Goal: Obtain resource: Obtain resource

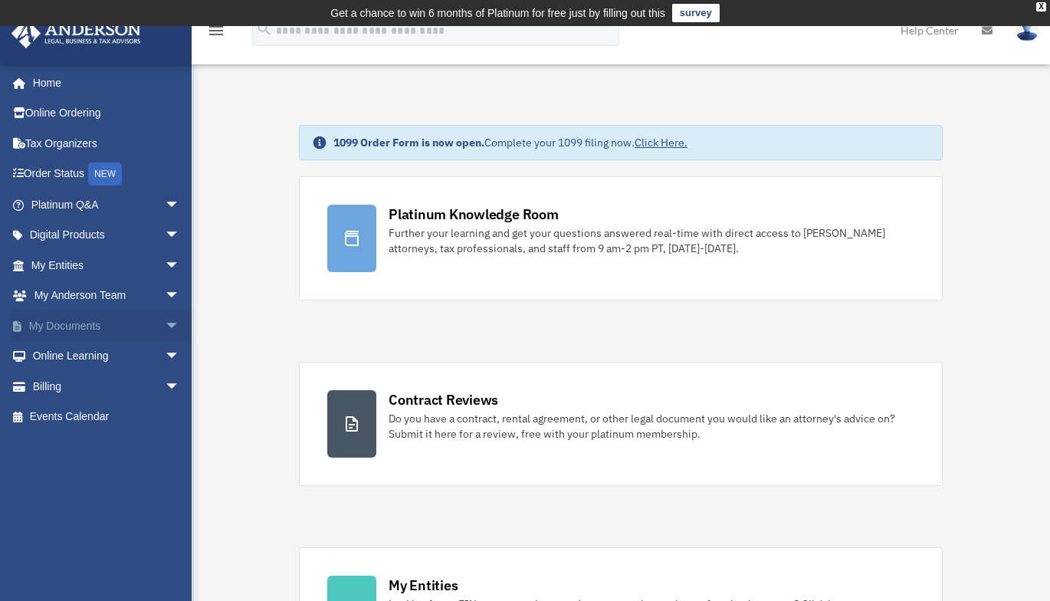
click at [165, 325] on span "arrow_drop_down" at bounding box center [180, 325] width 31 height 31
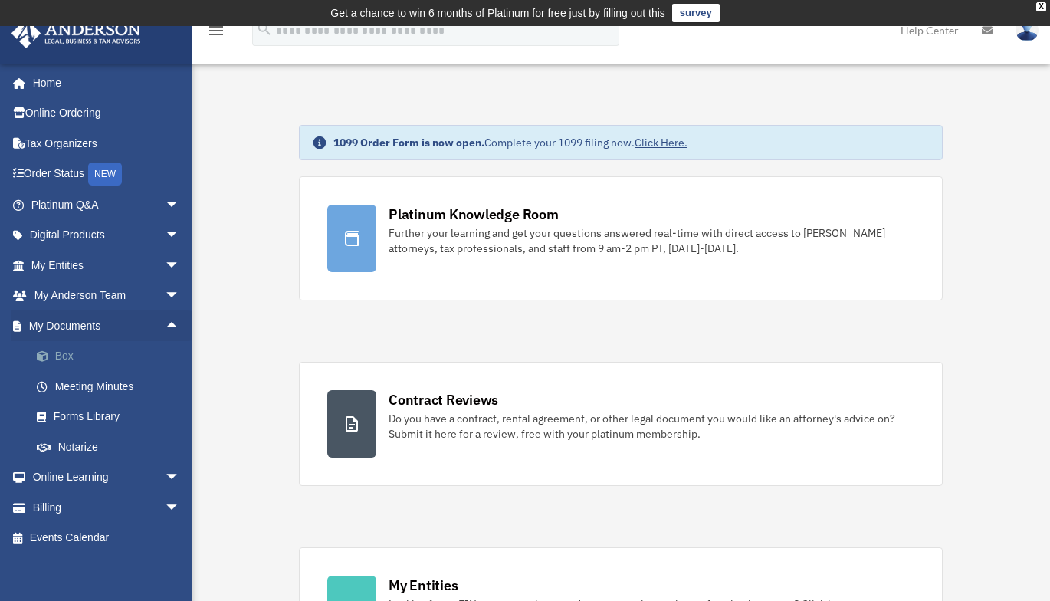
click at [78, 353] on link "Box" at bounding box center [112, 356] width 182 height 31
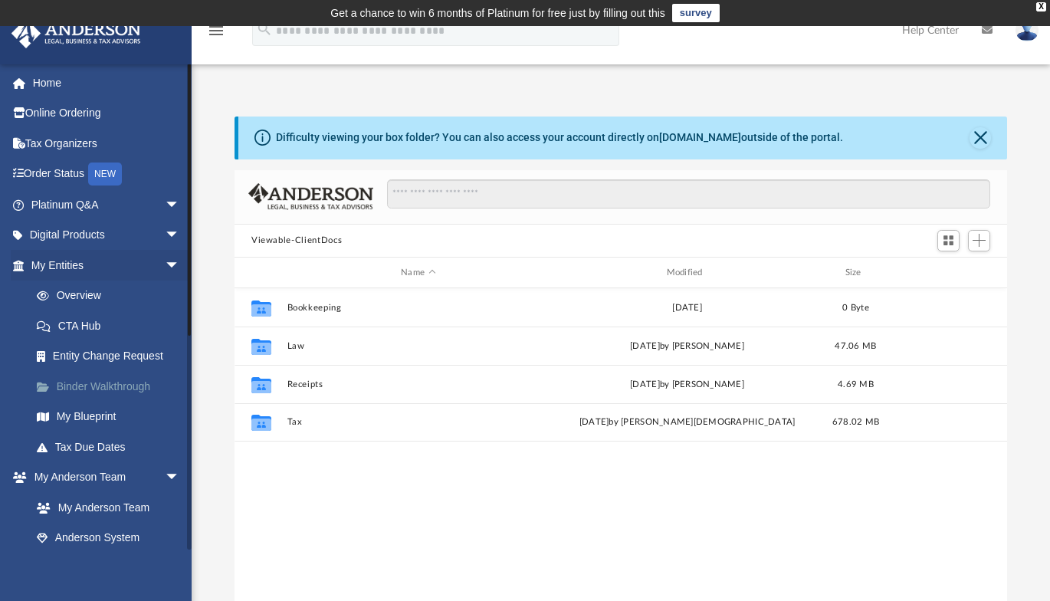
scroll to position [337, 761]
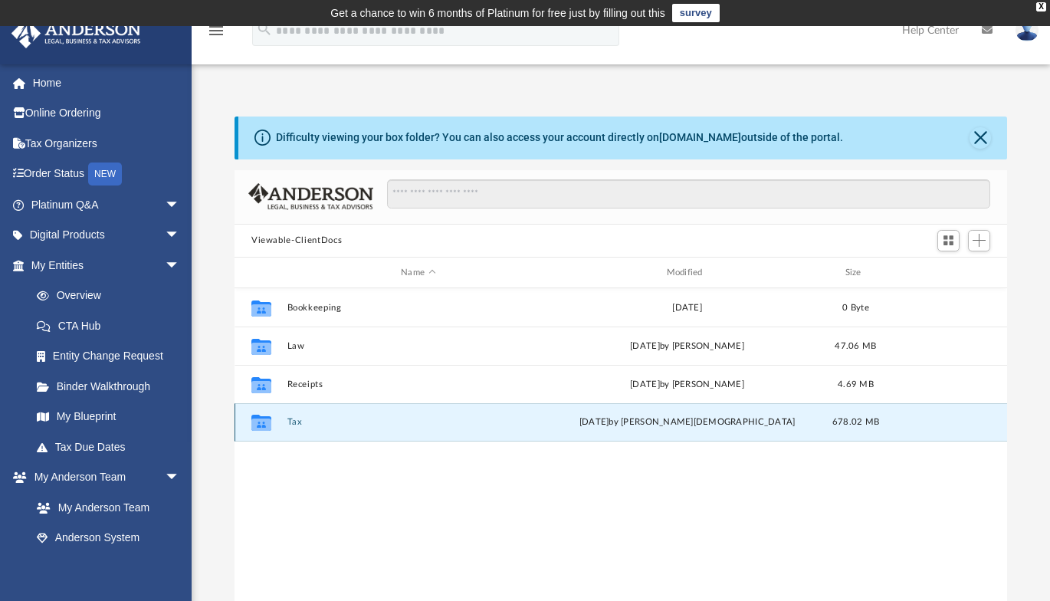
click at [290, 422] on button "Tax" at bounding box center [418, 423] width 262 height 10
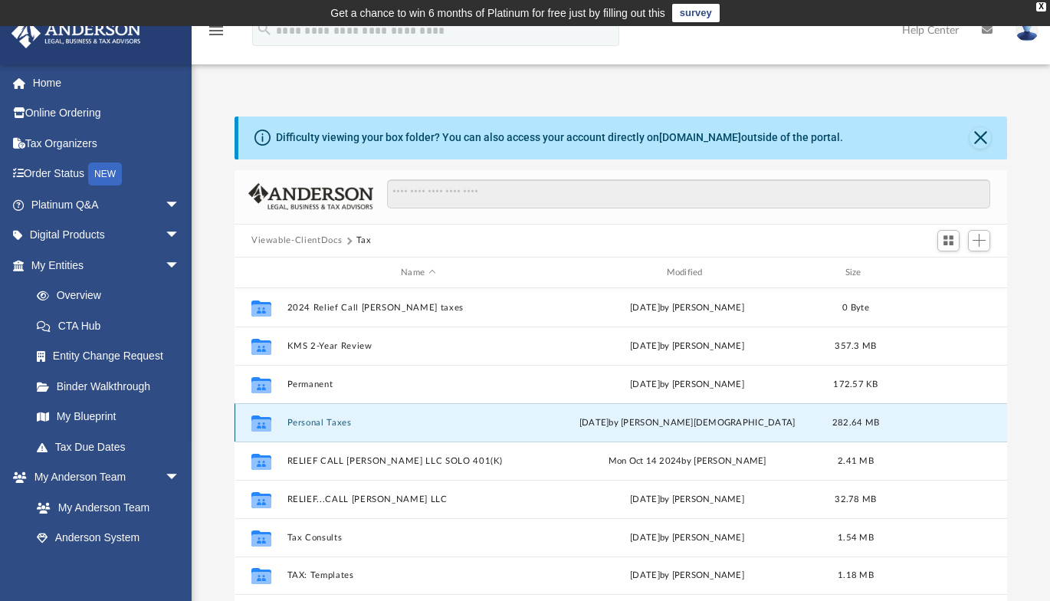
click at [290, 420] on button "Personal Taxes" at bounding box center [418, 423] width 262 height 10
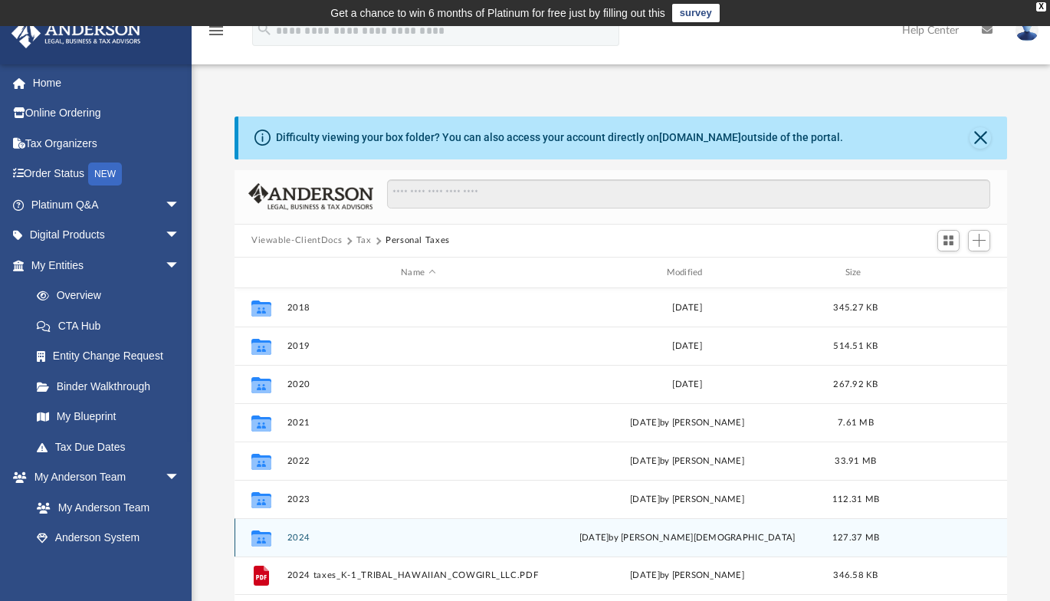
click at [294, 533] on button "2024" at bounding box center [418, 538] width 262 height 10
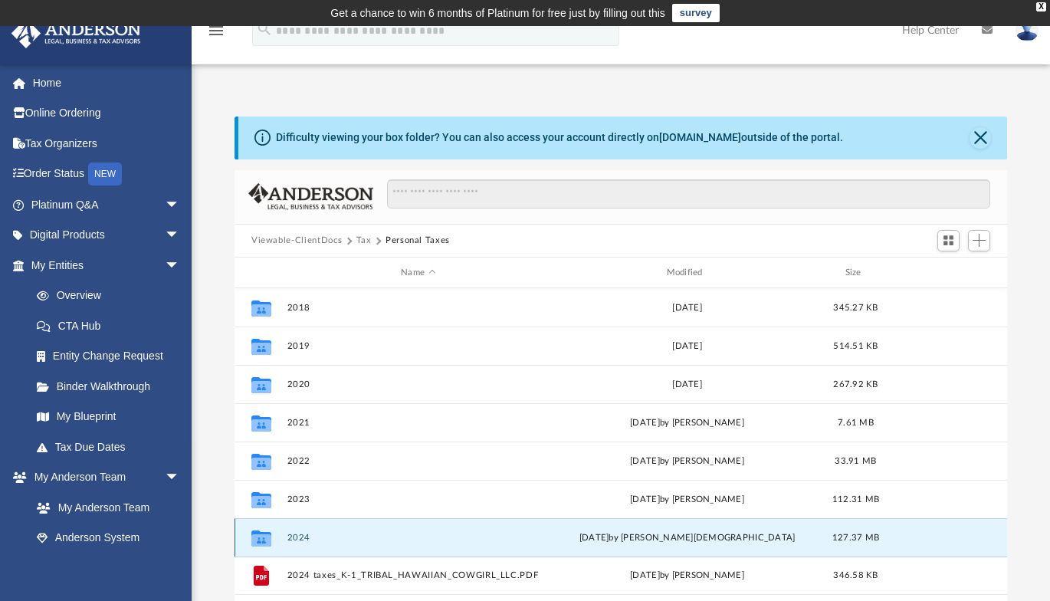
click at [294, 533] on button "2024" at bounding box center [418, 538] width 262 height 10
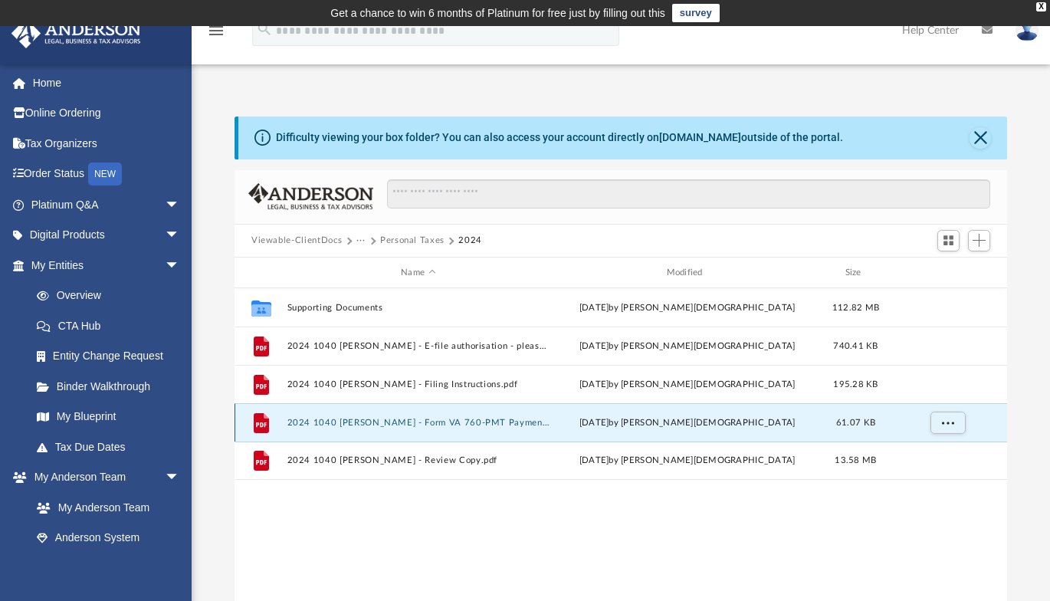
click at [353, 422] on button "2024 1040 [PERSON_NAME] - Form VA 760-PMT Payment Voucher.pdf" at bounding box center [418, 423] width 262 height 10
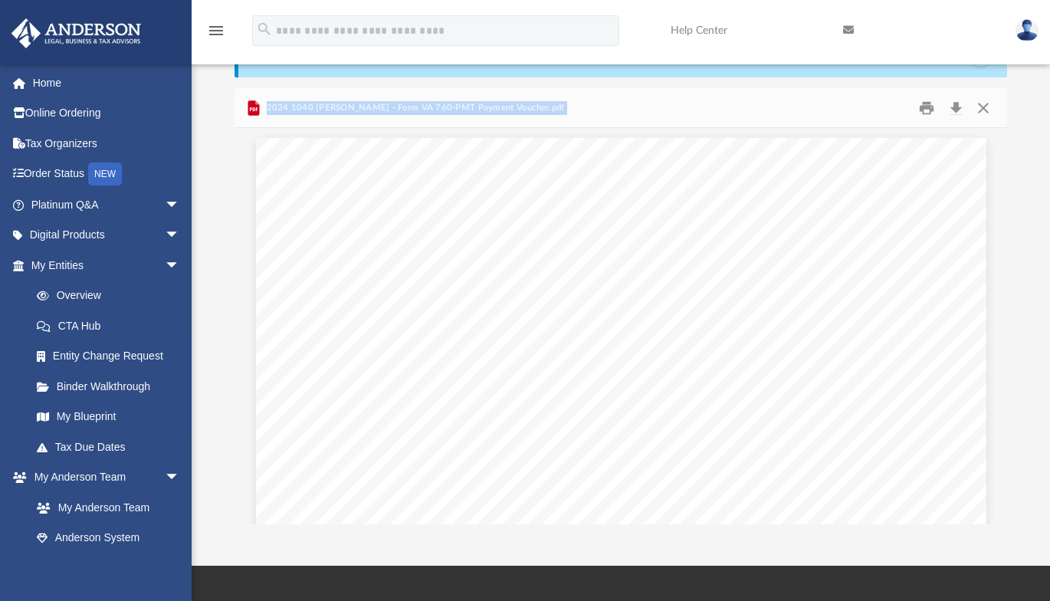
scroll to position [0, 0]
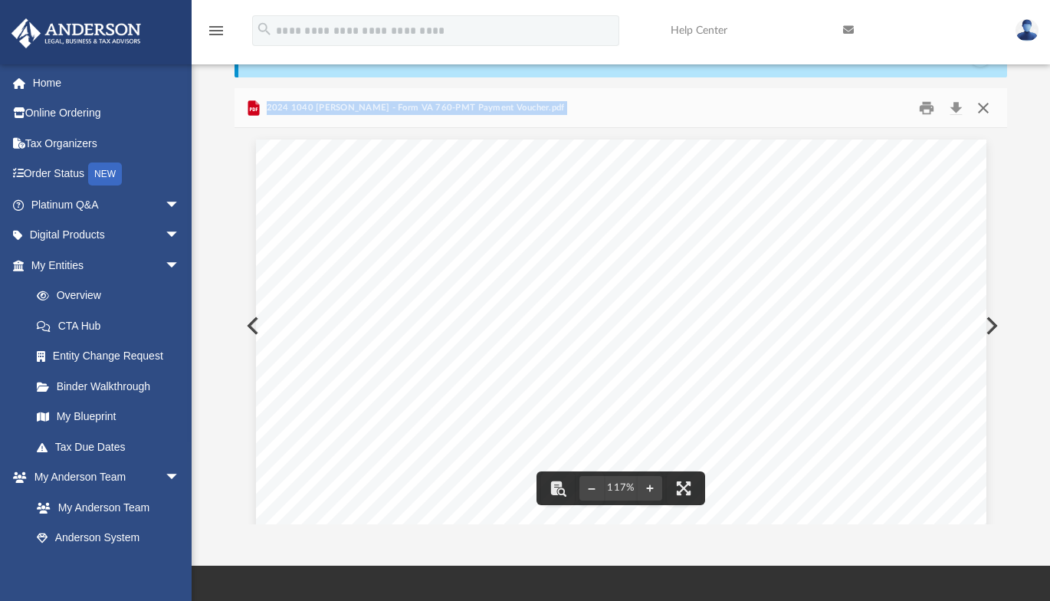
click at [983, 110] on button "Close" at bounding box center [983, 108] width 28 height 24
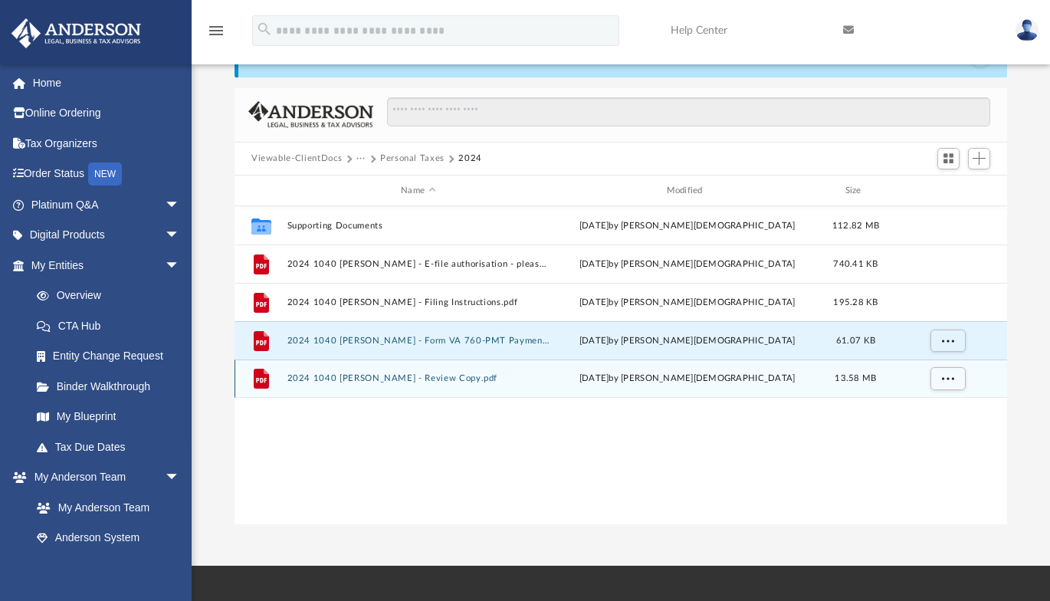
click at [464, 374] on button "2024 1040 [PERSON_NAME] - Review Copy.pdf" at bounding box center [418, 379] width 262 height 10
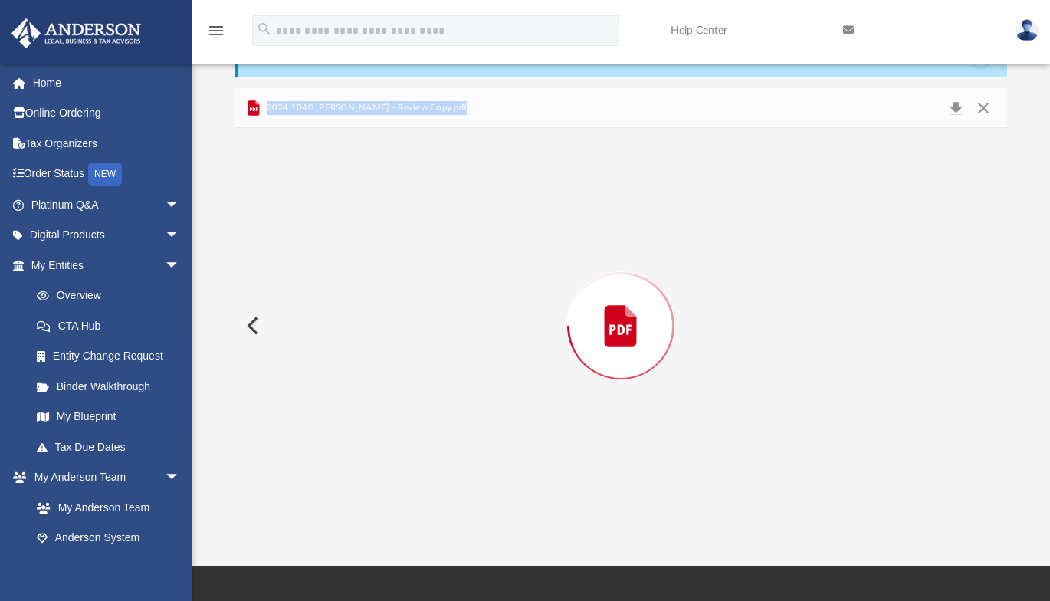
click at [464, 374] on div "Preview" at bounding box center [621, 325] width 773 height 395
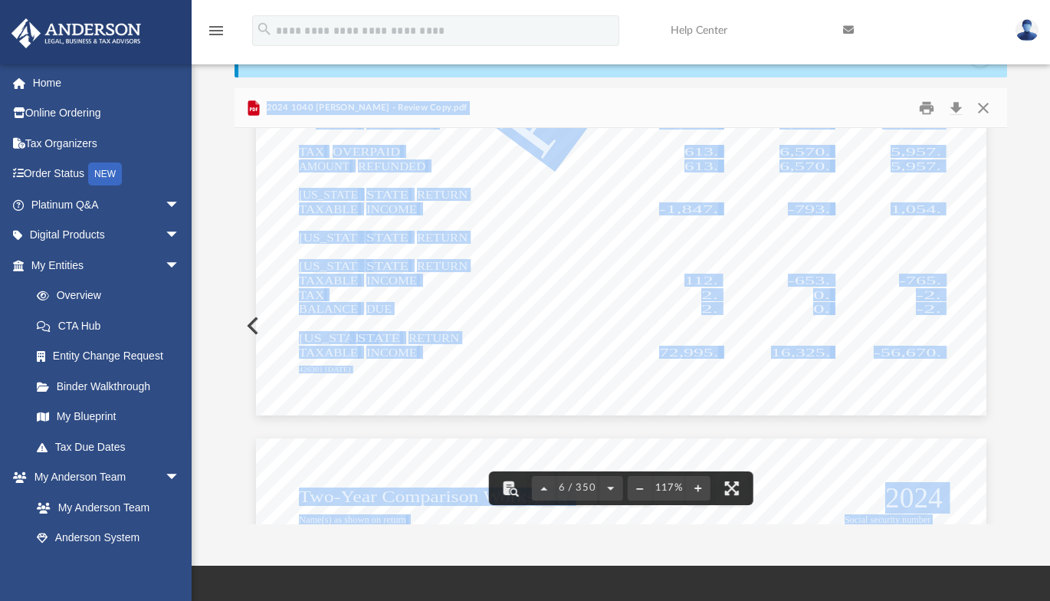
scroll to position [4445, 0]
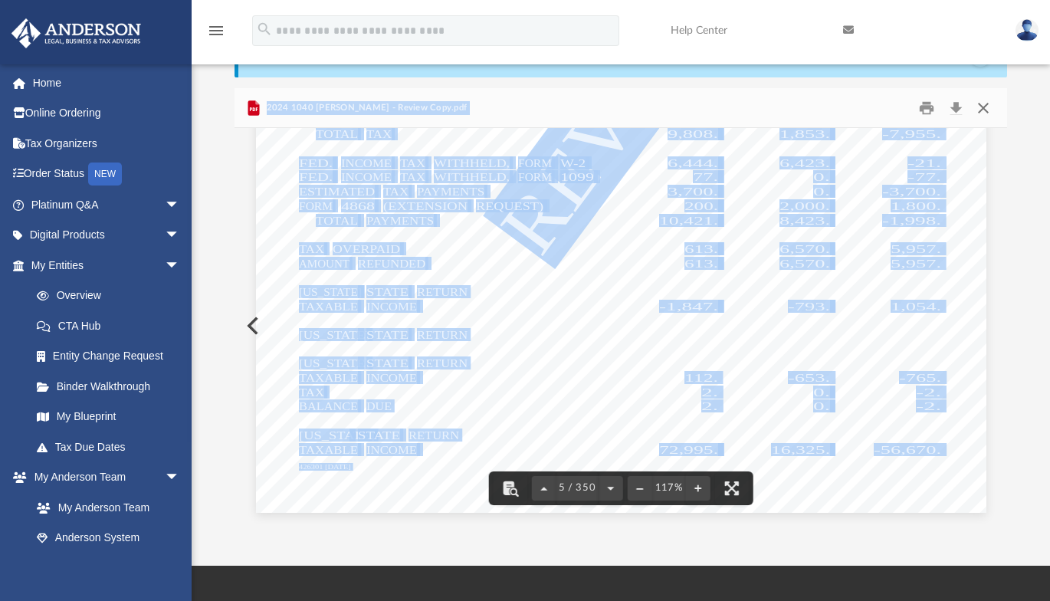
click at [983, 111] on button "Close" at bounding box center [983, 108] width 28 height 24
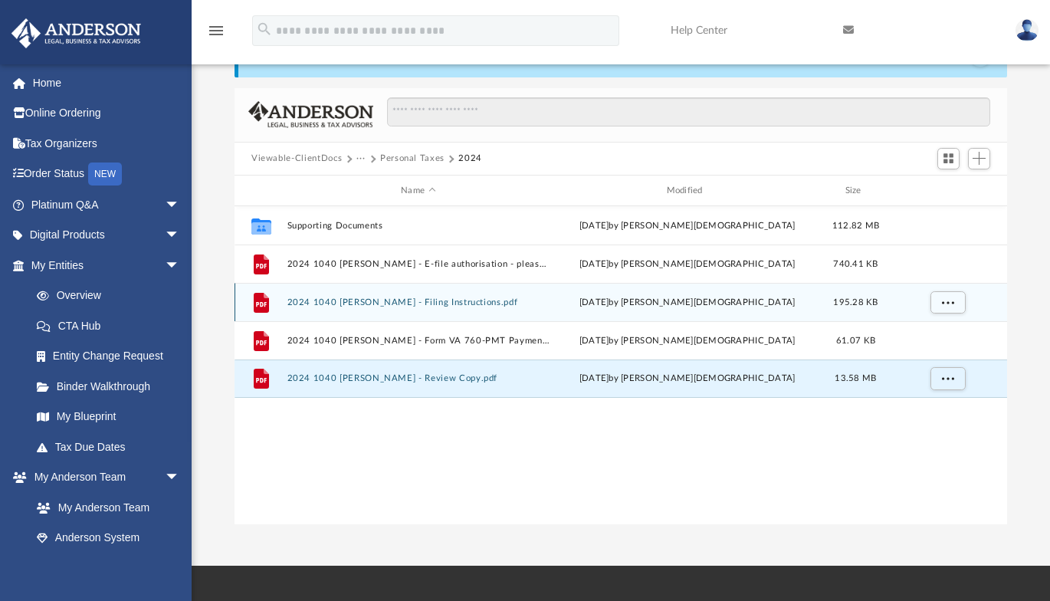
click at [473, 305] on button "2024 1040 [PERSON_NAME] - Filing Instructions.pdf" at bounding box center [418, 302] width 262 height 10
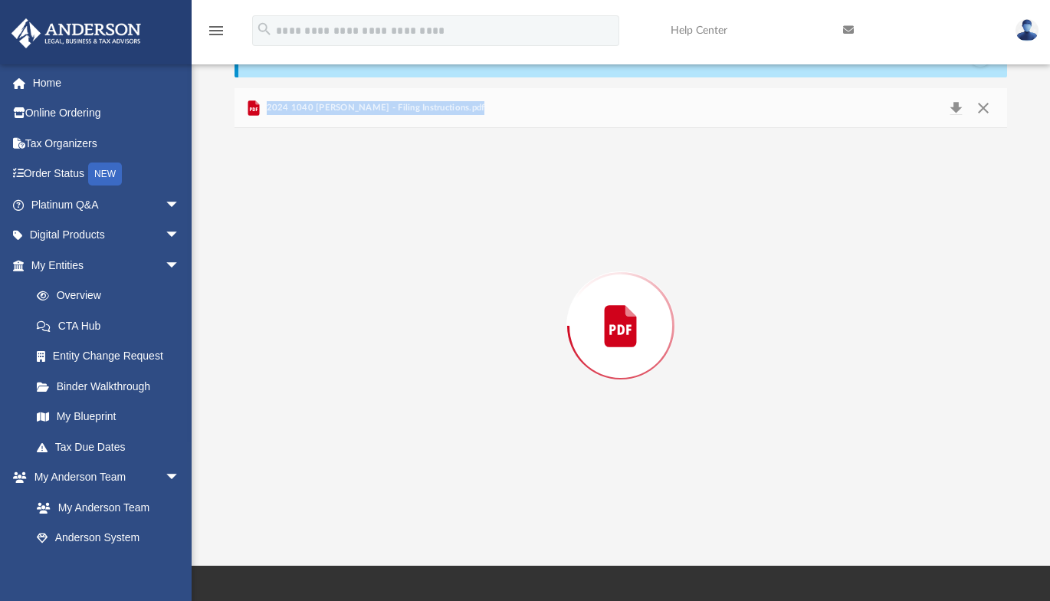
click at [473, 305] on div "Preview" at bounding box center [621, 325] width 773 height 395
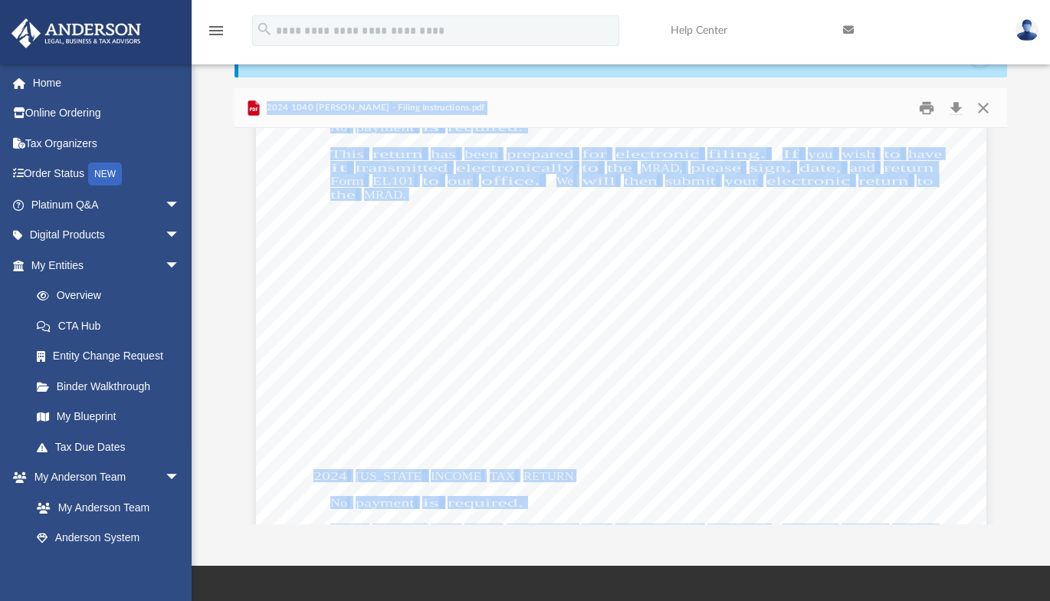
scroll to position [10116, 0]
